Goal: Task Accomplishment & Management: Manage account settings

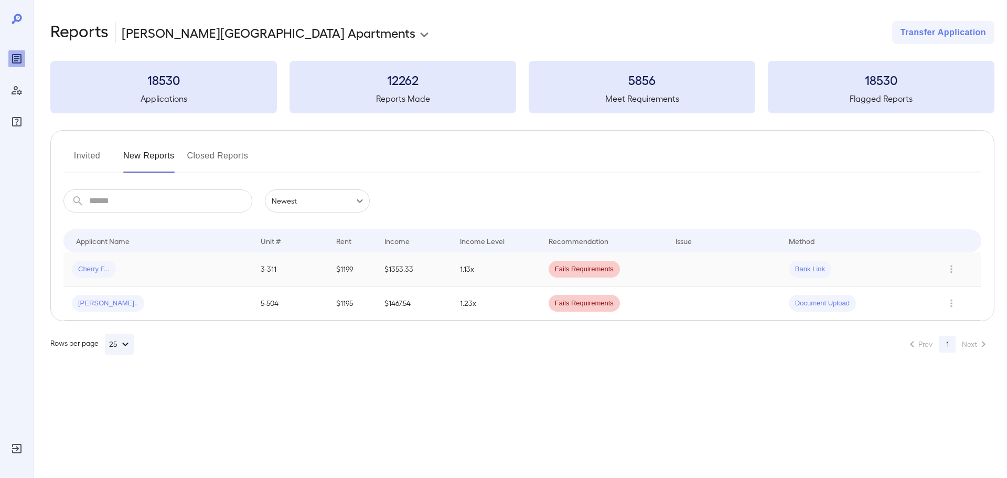
click at [118, 274] on div "Cherry F..." at bounding box center [158, 269] width 172 height 17
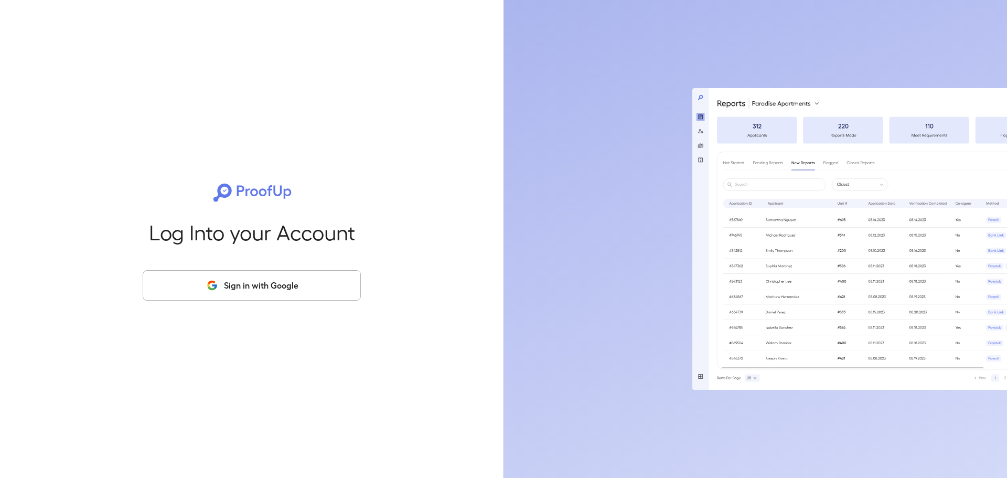
click at [271, 300] on div "Log Into your Account Sign in with Google" at bounding box center [252, 239] width 470 height 478
click at [279, 277] on button "Sign in with Google" at bounding box center [252, 285] width 218 height 30
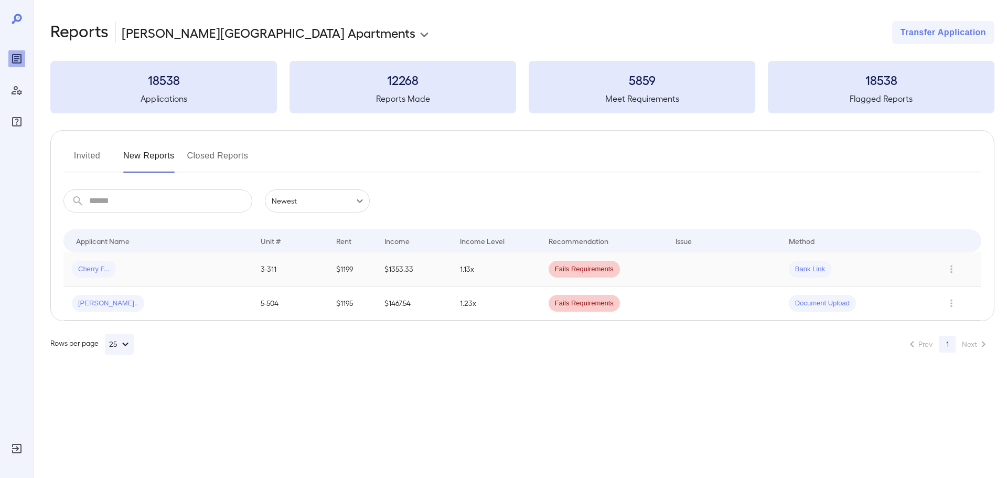
click at [966, 270] on td at bounding box center [956, 269] width 50 height 34
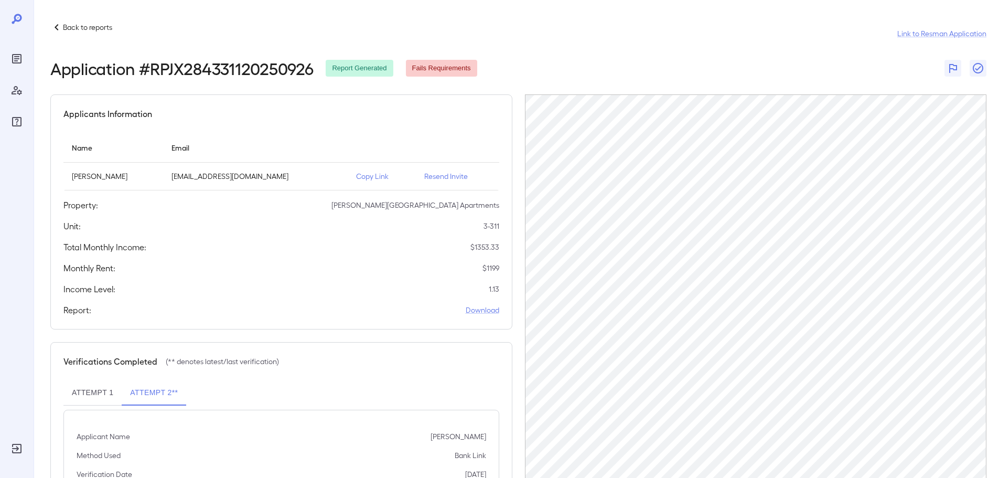
click at [76, 33] on div "Back to reports" at bounding box center [81, 27] width 62 height 13
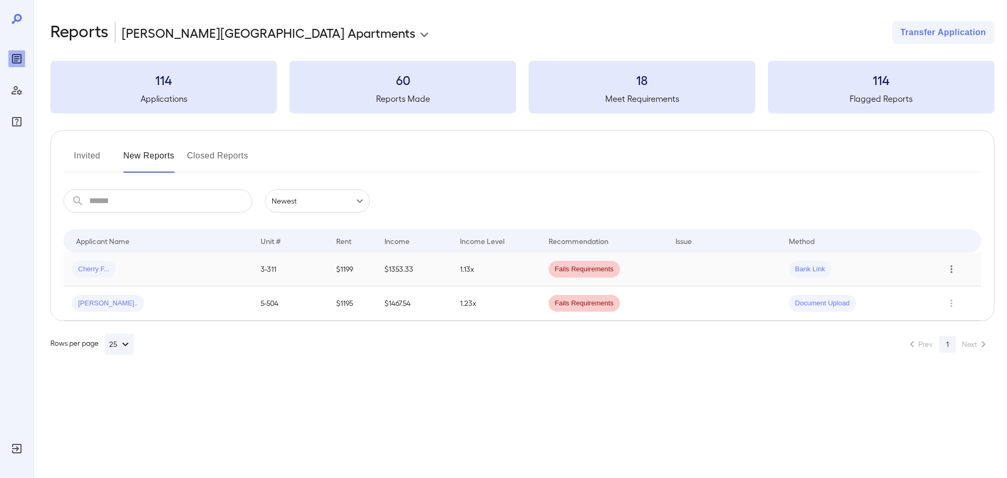
click at [953, 272] on icon "Row Actions" at bounding box center [951, 269] width 12 height 13
click at [947, 338] on li "Close Report" at bounding box center [956, 340] width 83 height 17
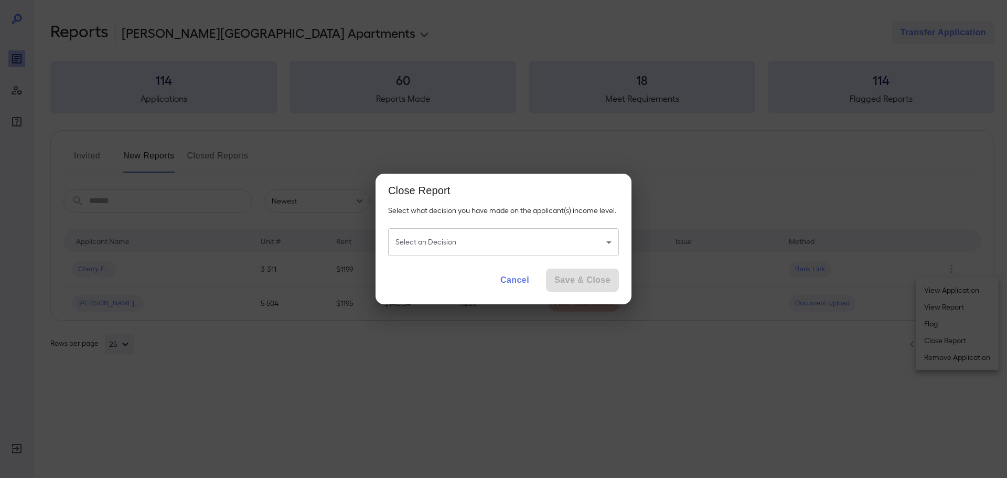
click at [441, 236] on body "**********" at bounding box center [503, 239] width 1007 height 478
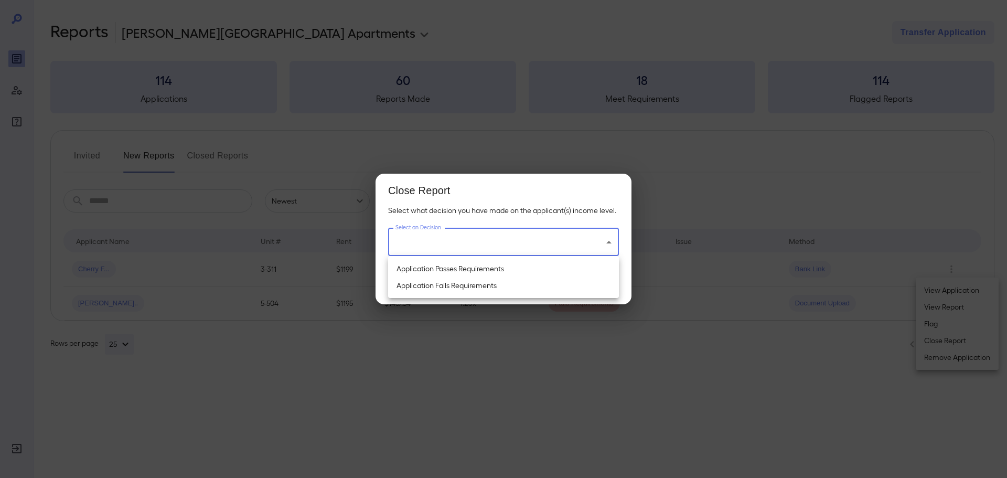
click at [479, 271] on li "Application Passes Requirements" at bounding box center [503, 268] width 231 height 17
type input "**********"
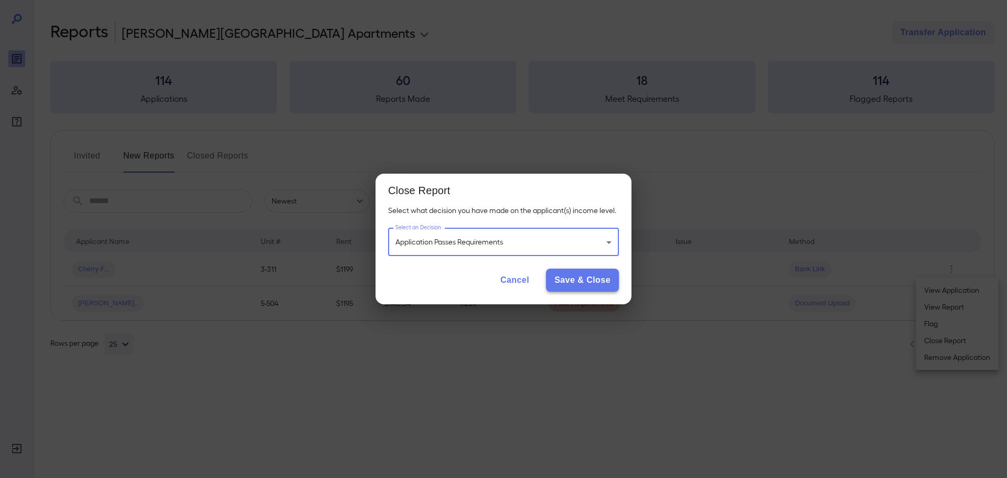
click at [593, 287] on button "Save & Close" at bounding box center [582, 279] width 73 height 23
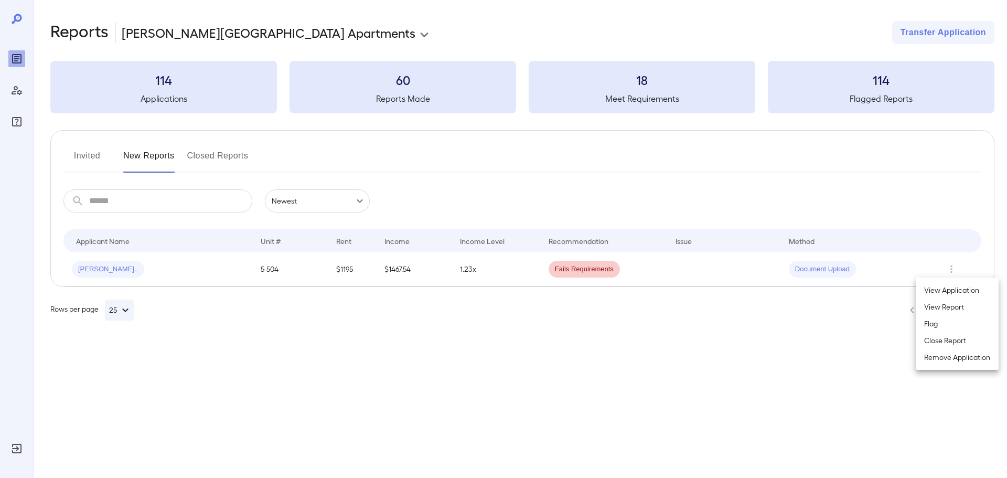
click at [230, 160] on div at bounding box center [503, 239] width 1007 height 478
click at [226, 159] on button "Closed Reports" at bounding box center [217, 159] width 61 height 25
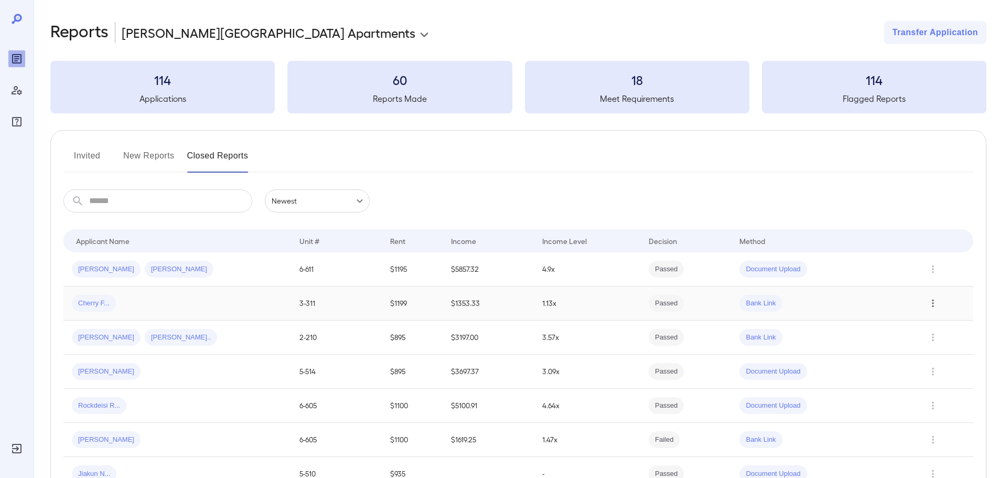
click at [937, 301] on icon "Row Actions" at bounding box center [933, 303] width 12 height 13
click at [960, 321] on li "View Application" at bounding box center [960, 324] width 72 height 17
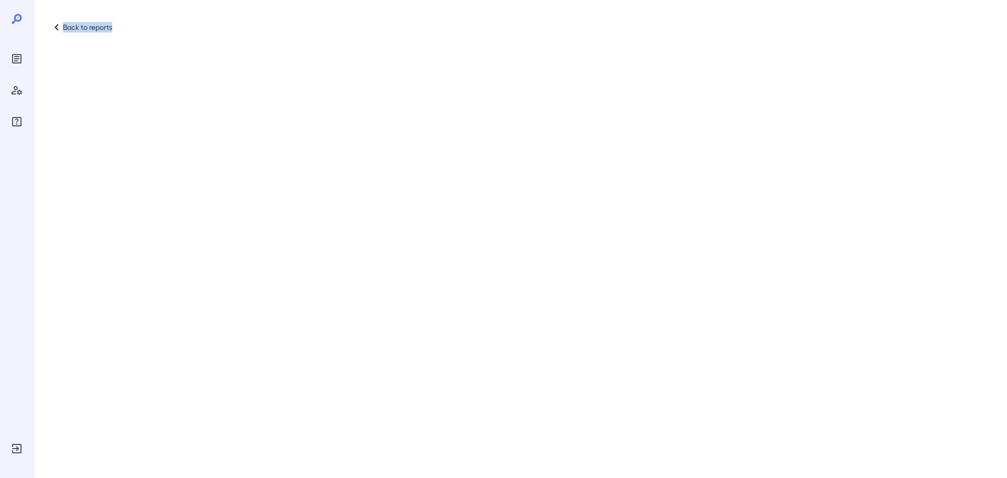
click at [960, 321] on div "Back to reports" at bounding box center [503, 239] width 1007 height 478
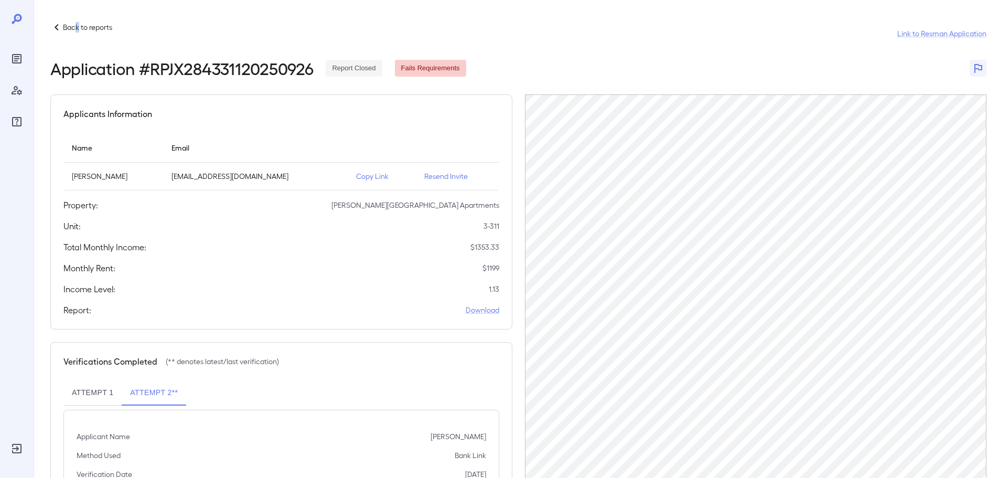
click at [77, 29] on p "Back to reports" at bounding box center [87, 27] width 49 height 10
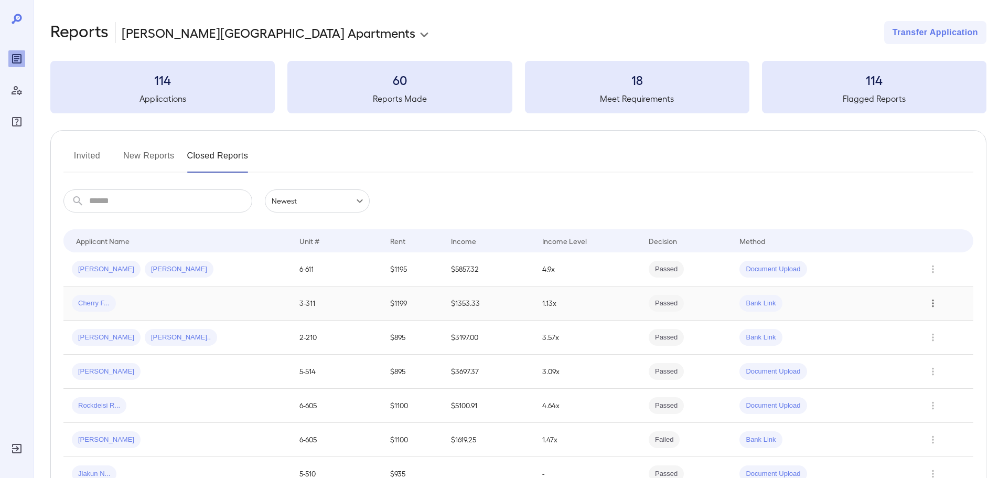
click at [934, 301] on icon "Row Actions" at bounding box center [933, 303] width 12 height 13
drag, startPoint x: 944, startPoint y: 340, endPoint x: 862, endPoint y: 321, distance: 84.4
click at [944, 340] on li "View Report" at bounding box center [960, 340] width 72 height 17
